Goal: Navigation & Orientation: Find specific page/section

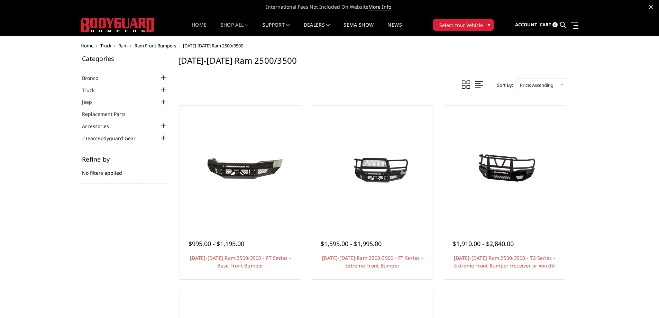
click at [195, 24] on link "Home" at bounding box center [199, 28] width 15 height 13
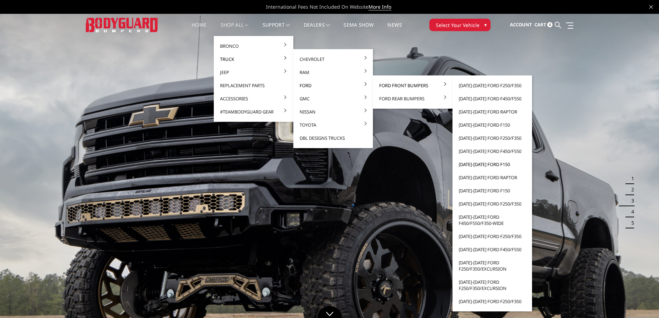
click at [480, 162] on link "[DATE]-[DATE] Ford F150" at bounding box center [492, 164] width 74 height 13
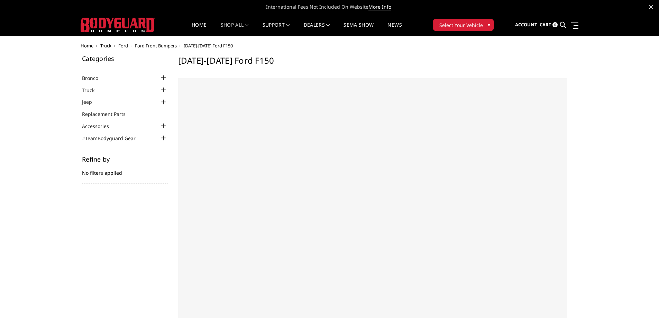
select select "US"
